Goal: Information Seeking & Learning: Learn about a topic

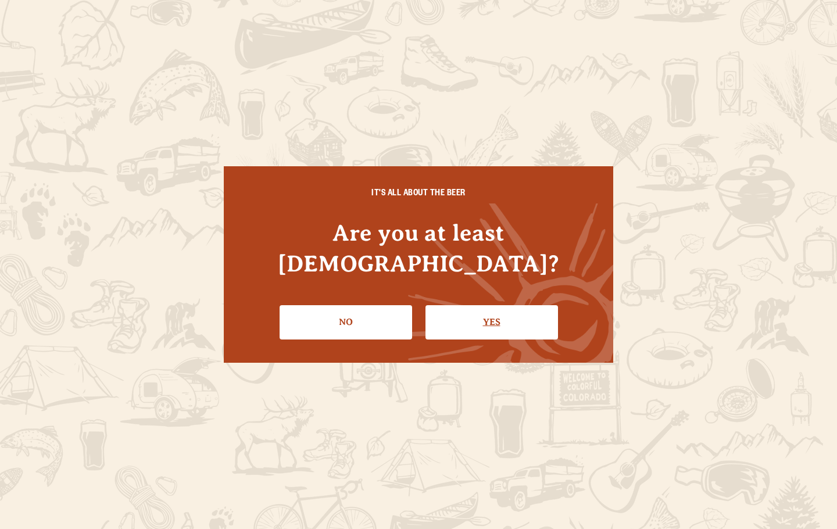
click at [488, 309] on link "Yes" at bounding box center [492, 322] width 133 height 34
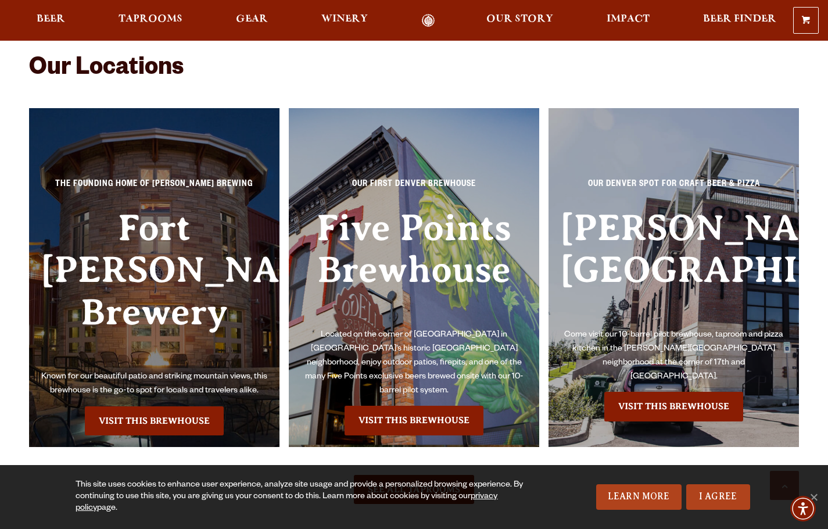
scroll to position [2442, 0]
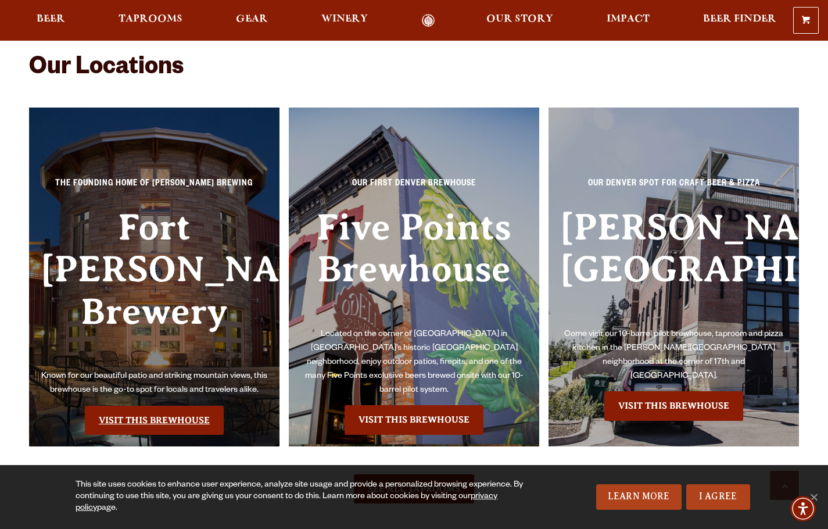
click at [188, 406] on link "Visit this Brewhouse" at bounding box center [154, 420] width 139 height 29
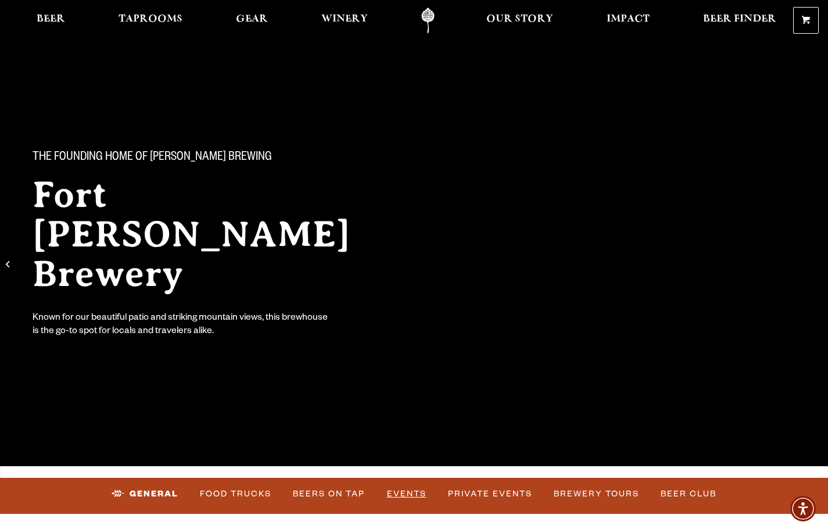
click at [399, 491] on link "Events" at bounding box center [407, 494] width 49 height 27
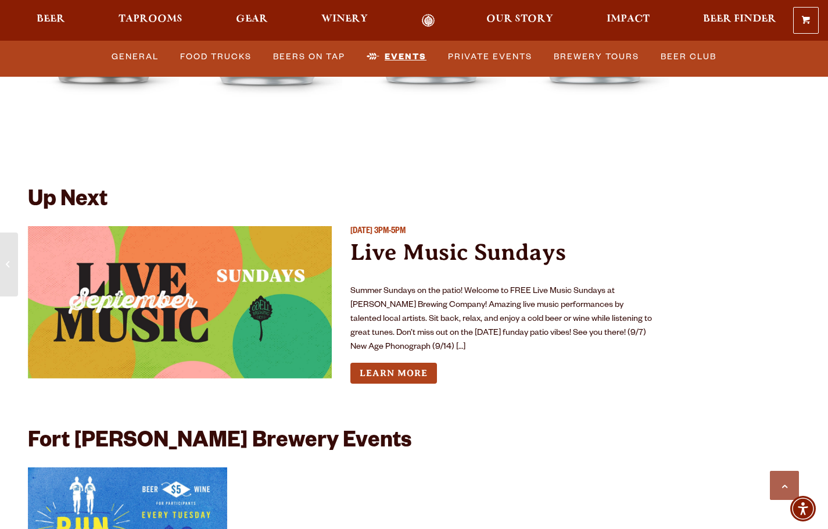
scroll to position [4216, 0]
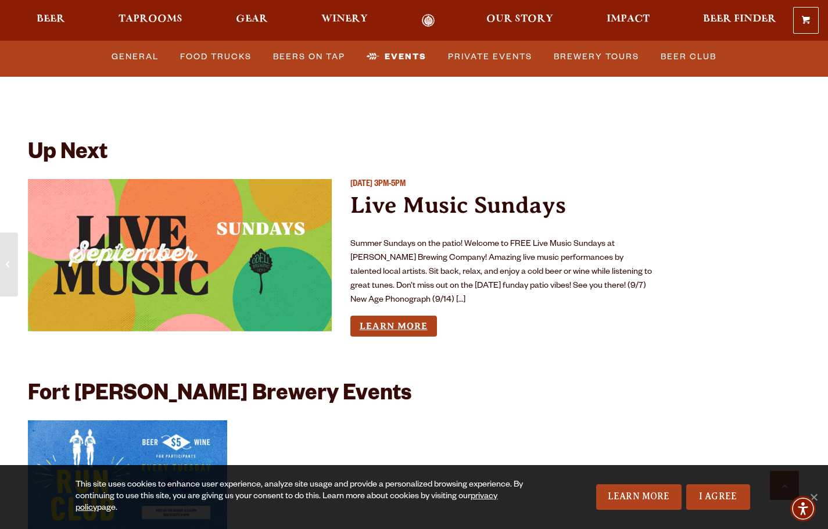
click at [388, 316] on link "Learn More" at bounding box center [394, 327] width 87 height 22
